Goal: Information Seeking & Learning: Learn about a topic

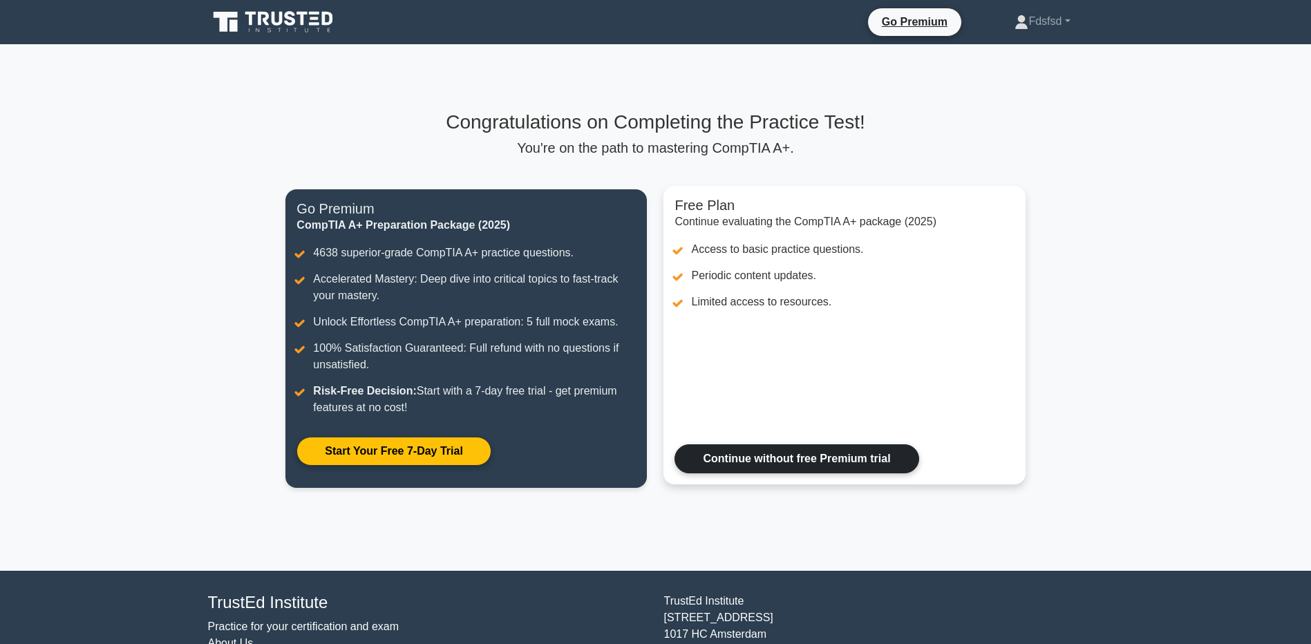
click at [831, 444] on link "Continue without free Premium trial" at bounding box center [796, 458] width 244 height 29
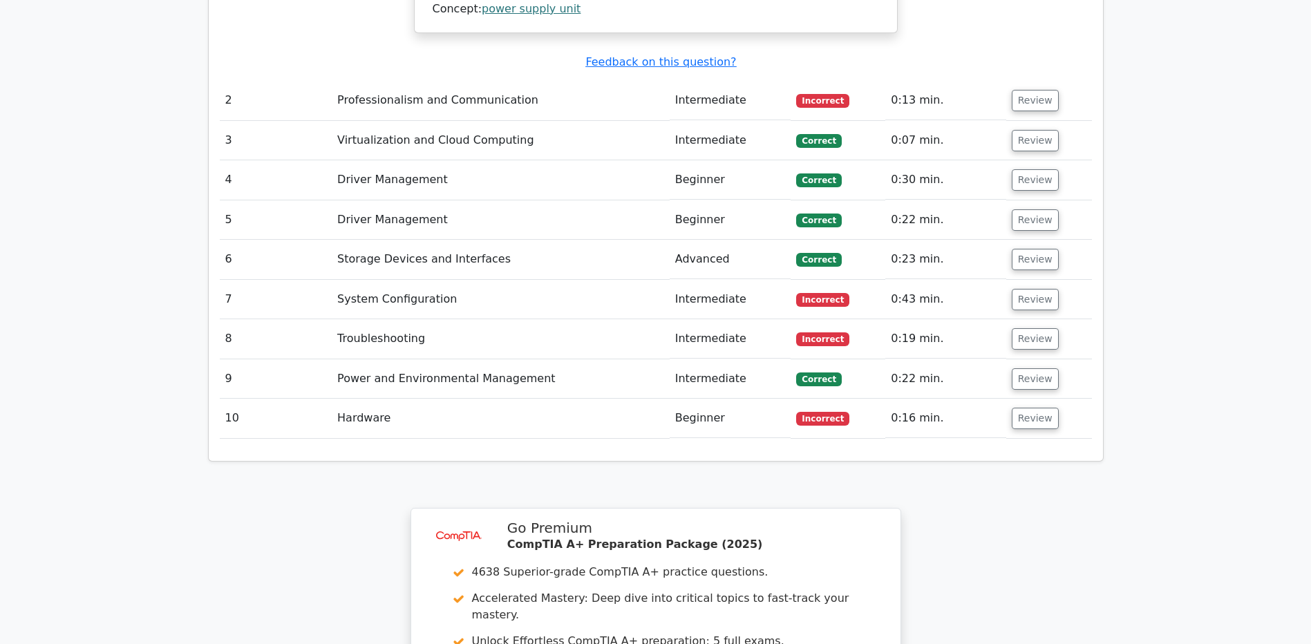
scroll to position [2142, 0]
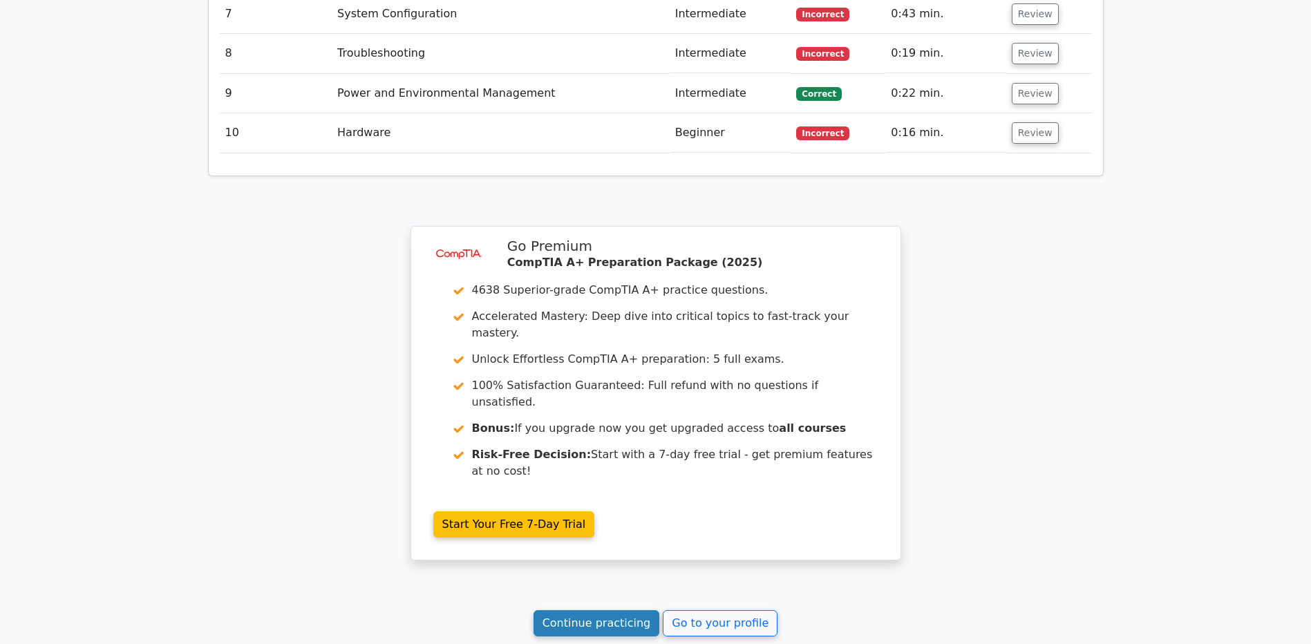
click at [616, 610] on link "Continue practicing" at bounding box center [596, 623] width 126 height 26
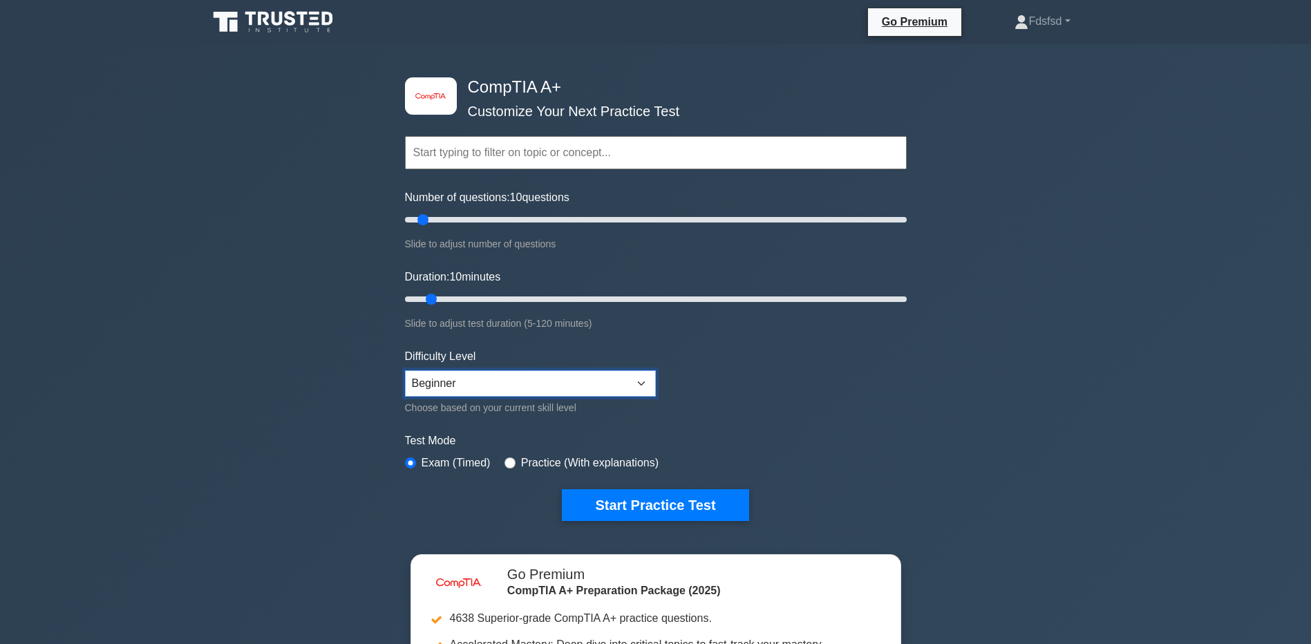
click at [596, 381] on select "Beginner Intermediate Expert" at bounding box center [530, 383] width 251 height 26
select select "intermediate"
click at [405, 370] on select "Beginner Intermediate Expert" at bounding box center [530, 383] width 251 height 26
click at [663, 502] on button "Start Practice Test" at bounding box center [655, 505] width 187 height 32
